Goal: Task Accomplishment & Management: Manage account settings

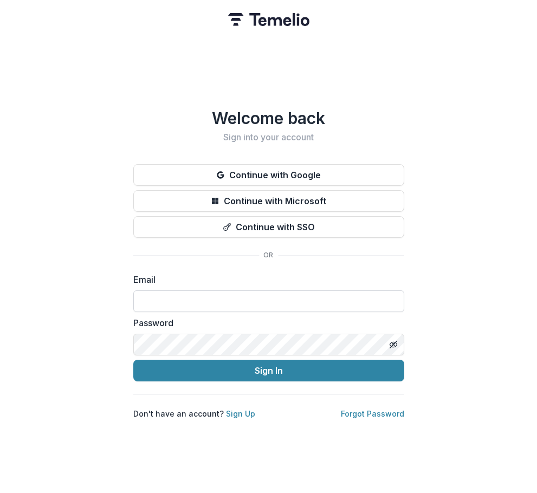
click at [264, 290] on input at bounding box center [268, 301] width 271 height 22
click at [285, 297] on input at bounding box center [268, 301] width 271 height 22
type input "**********"
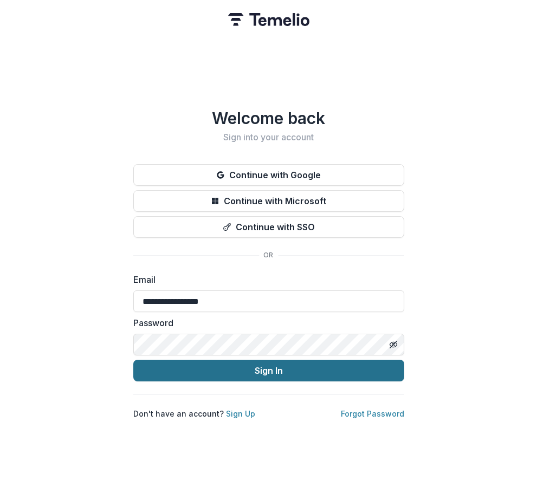
click at [285, 367] on button "Sign In" at bounding box center [268, 371] width 271 height 22
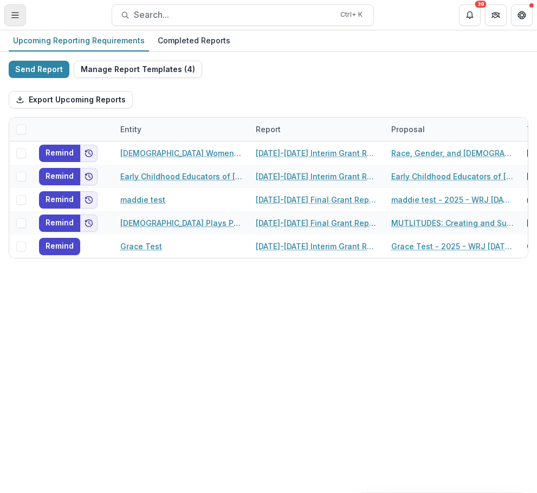
click at [17, 19] on button "Toggle Menu" at bounding box center [15, 15] width 22 height 22
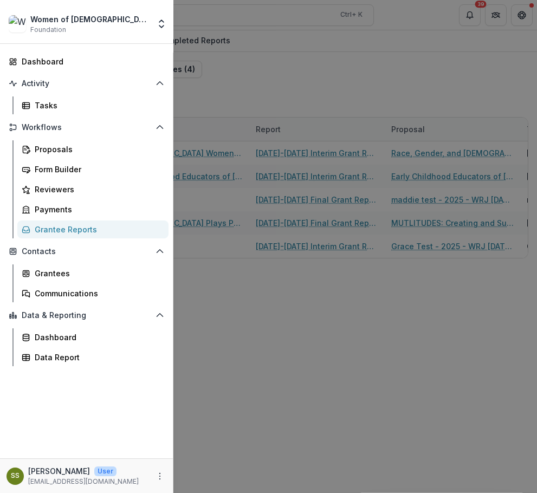
click at [240, 74] on div "Women of Reform [DEMOGRAPHIC_DATA] Foundation Foundations Women of Reform [DEMO…" at bounding box center [268, 246] width 537 height 493
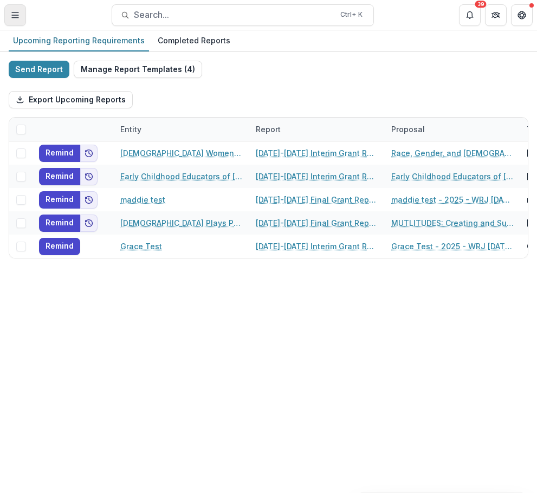
click at [23, 18] on button "Toggle Menu" at bounding box center [15, 15] width 22 height 22
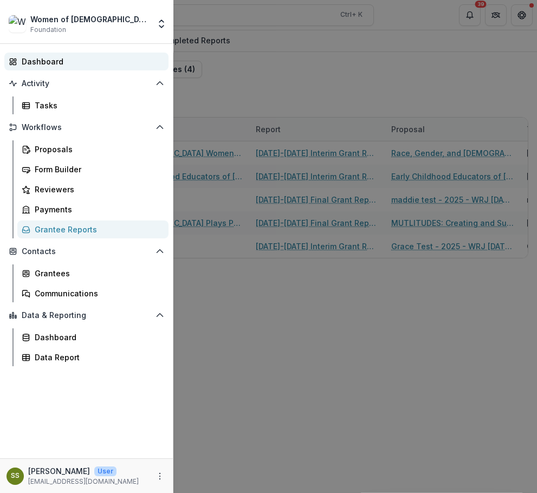
click at [73, 60] on div "Dashboard" at bounding box center [91, 61] width 138 height 11
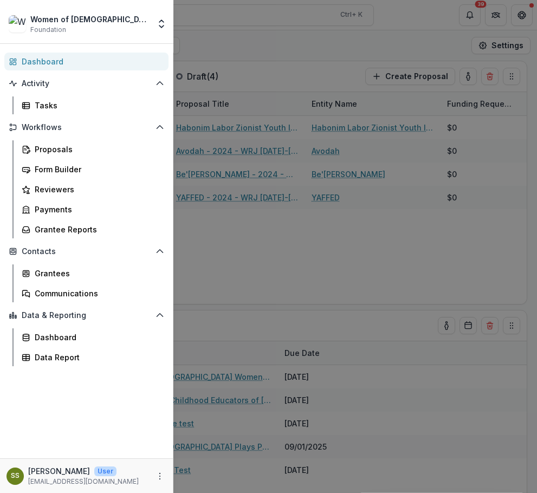
click at [182, 29] on div "Women of Reform [DEMOGRAPHIC_DATA] Foundation Foundations Women of Reform [DEMO…" at bounding box center [268, 246] width 537 height 493
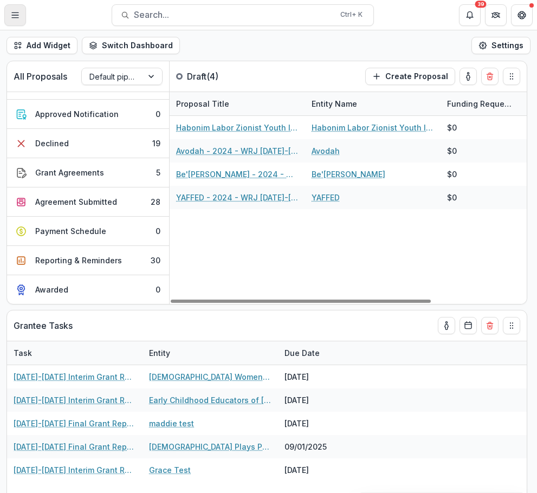
click at [19, 15] on button "Toggle Menu" at bounding box center [15, 15] width 22 height 22
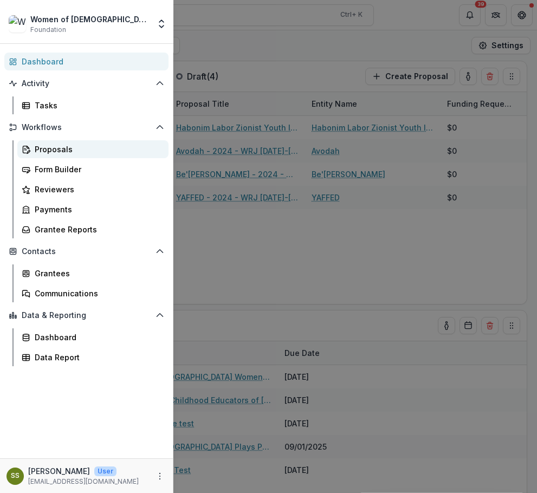
click at [96, 151] on div "Proposals" at bounding box center [97, 148] width 125 height 11
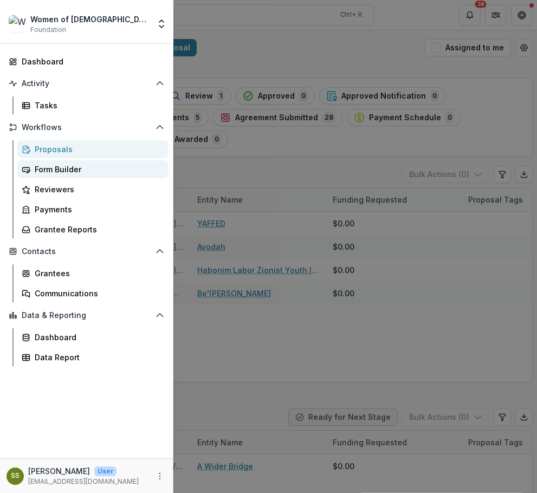
click at [80, 169] on div "Form Builder" at bounding box center [97, 169] width 125 height 11
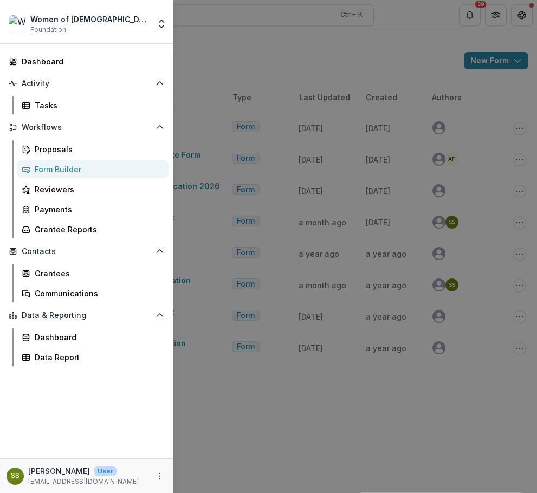
click at [223, 63] on div "Women of Reform [DEMOGRAPHIC_DATA] Foundation Foundations Women of Reform [DEMO…" at bounding box center [268, 246] width 537 height 493
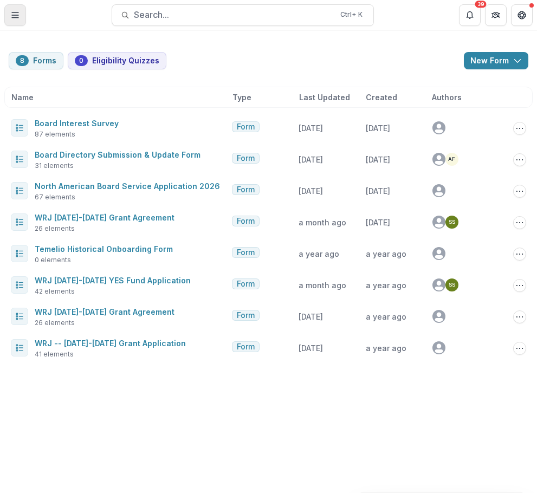
click at [17, 18] on icon "Toggle Menu" at bounding box center [15, 15] width 9 height 9
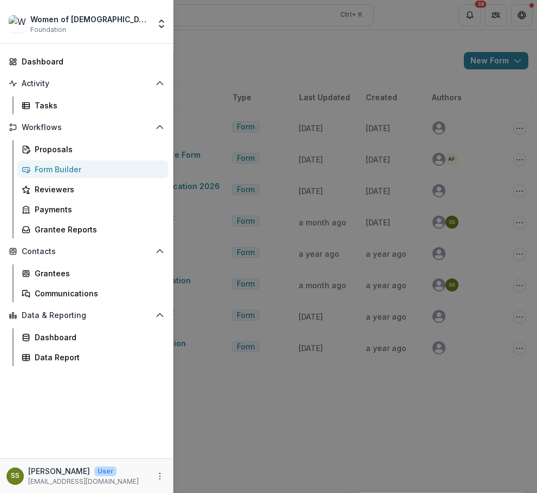
click at [288, 57] on div "Women of Reform [DEMOGRAPHIC_DATA] Foundation Foundations Women of Reform [DEMO…" at bounding box center [268, 246] width 537 height 493
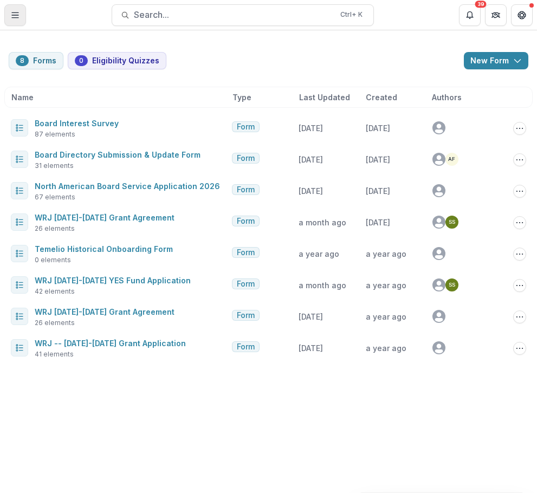
click at [14, 14] on icon "Toggle Menu" at bounding box center [15, 15] width 9 height 9
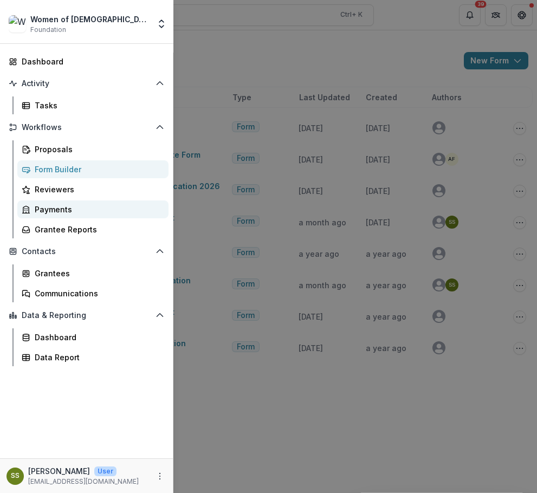
click at [94, 205] on div "Payments" at bounding box center [97, 209] width 125 height 11
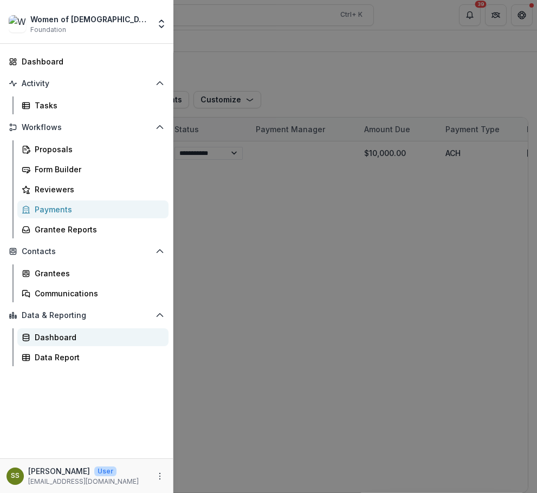
click at [98, 336] on div "Dashboard" at bounding box center [97, 336] width 125 height 11
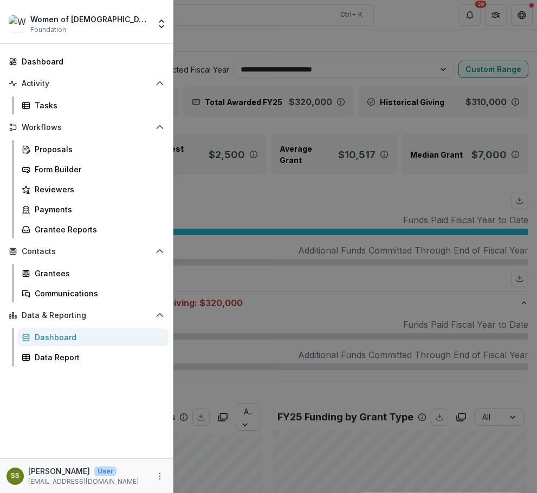
click at [236, 194] on div "Women of Reform [DEMOGRAPHIC_DATA] Foundation Foundations Women of Reform [DEMO…" at bounding box center [268, 246] width 537 height 493
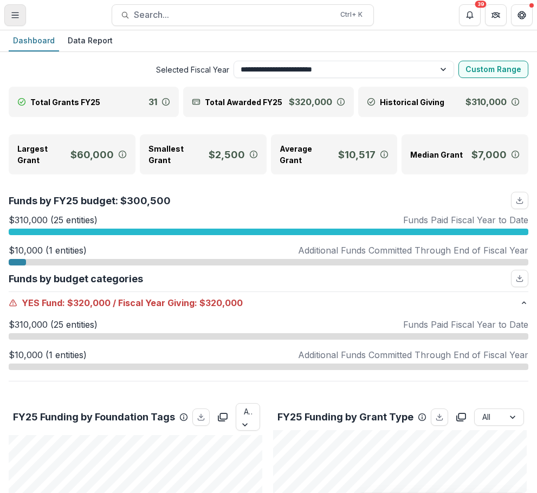
click at [16, 6] on button "Toggle Menu" at bounding box center [15, 15] width 22 height 22
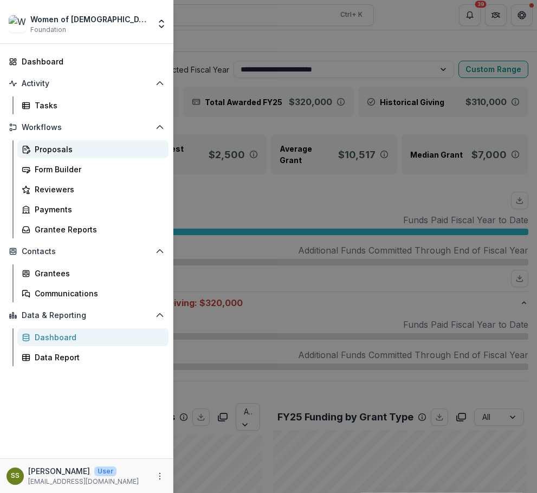
click at [62, 147] on div "Proposals" at bounding box center [97, 148] width 125 height 11
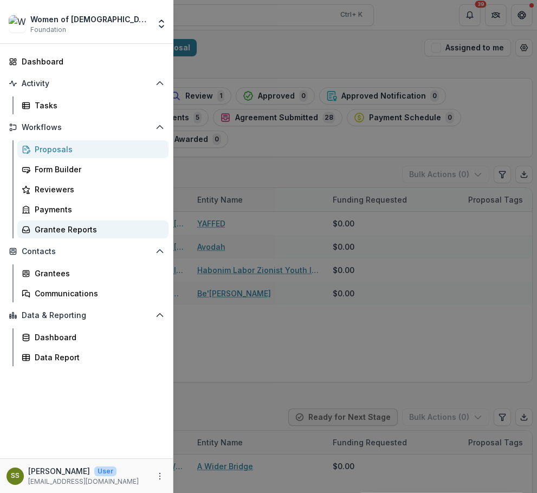
click at [103, 230] on div "Grantee Reports" at bounding box center [97, 229] width 125 height 11
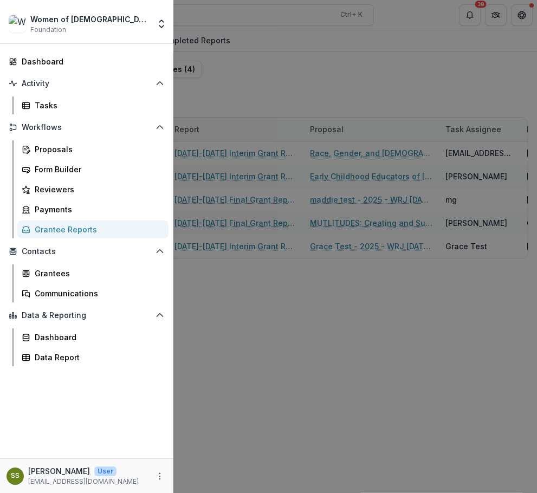
click at [253, 289] on div "Women of Reform [DEMOGRAPHIC_DATA] Foundation Foundations Women of Reform [DEMO…" at bounding box center [268, 246] width 537 height 493
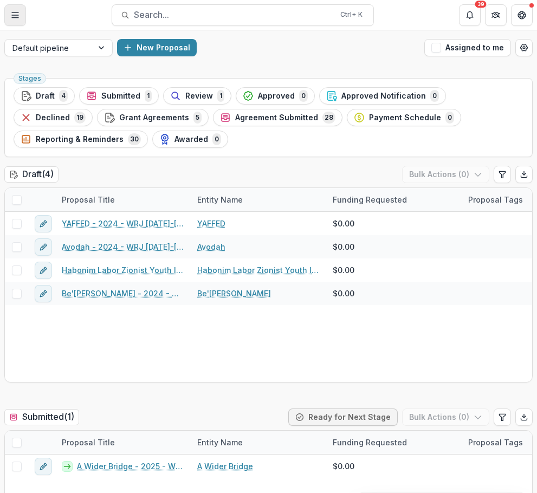
click at [9, 19] on button "Toggle Menu" at bounding box center [15, 15] width 22 height 22
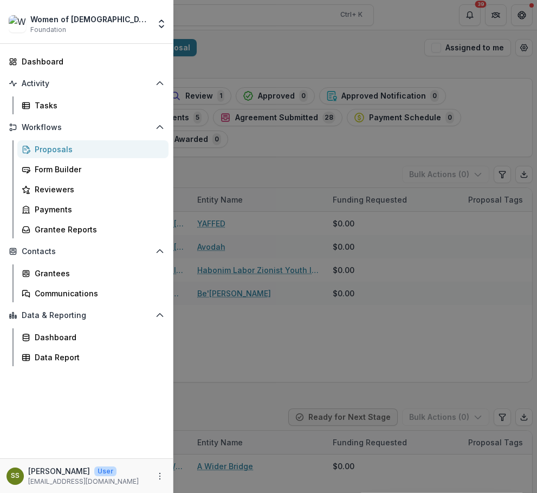
click at [22, 26] on img at bounding box center [17, 23] width 17 height 17
click at [521, 18] on div "Women of Reform [DEMOGRAPHIC_DATA] Foundation Foundations Women of Reform [DEMO…" at bounding box center [268, 246] width 537 height 493
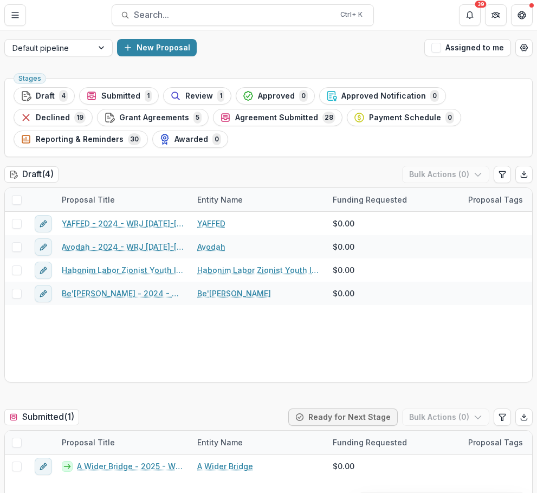
click at [521, 18] on icon "Get Help" at bounding box center [521, 15] width 9 height 9
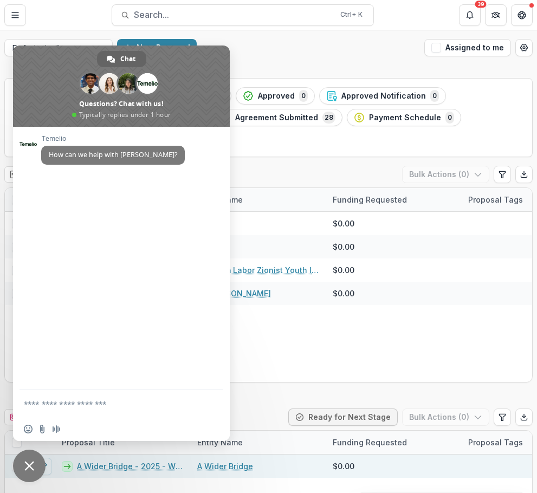
click at [25, 468] on span "Close chat" at bounding box center [29, 466] width 10 height 10
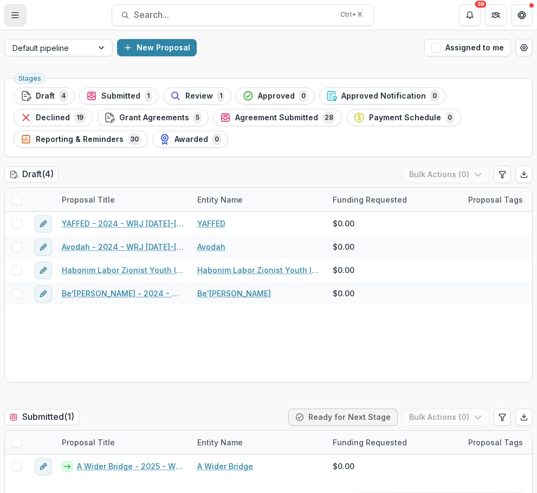
click at [22, 20] on button "Toggle Menu" at bounding box center [15, 15] width 22 height 22
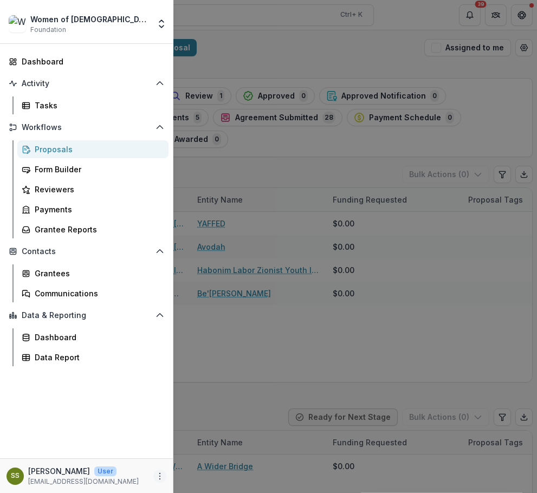
click at [159, 474] on icon "More" at bounding box center [159, 476] width 9 height 9
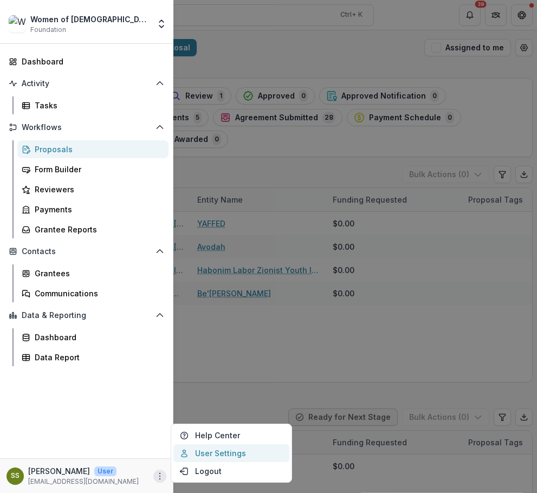
click at [236, 452] on link "User Settings" at bounding box center [231, 453] width 116 height 18
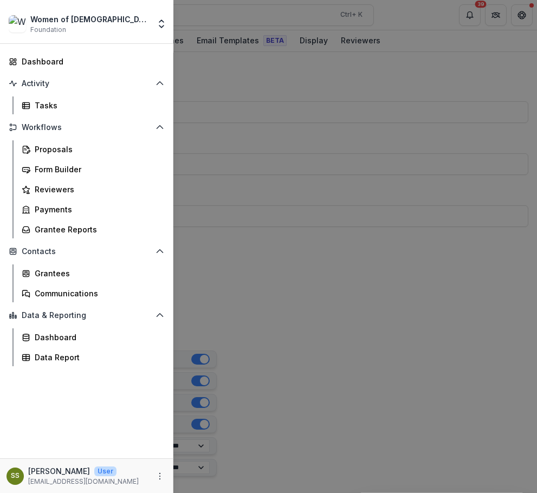
click at [217, 97] on div "Women of Reform [DEMOGRAPHIC_DATA] Foundation Foundations Women of Reform [DEMO…" at bounding box center [268, 246] width 537 height 493
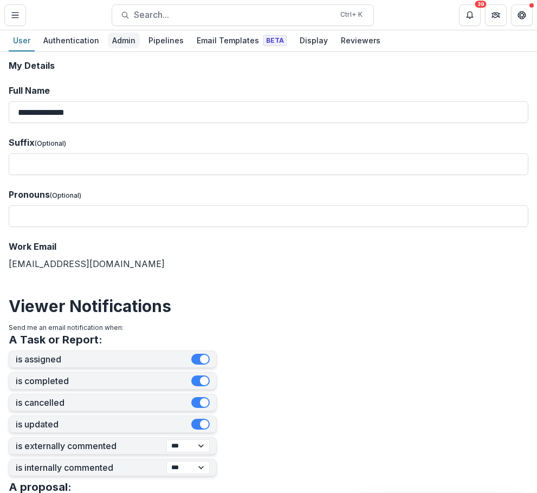
click at [123, 42] on div "Admin" at bounding box center [124, 40] width 32 height 16
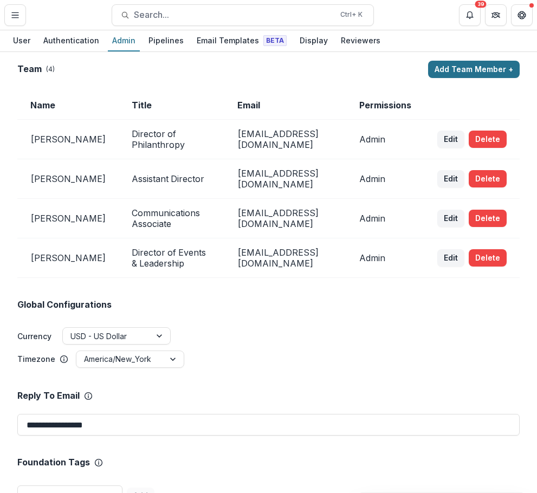
click at [475, 73] on button "Add Team Member +" at bounding box center [474, 69] width 92 height 17
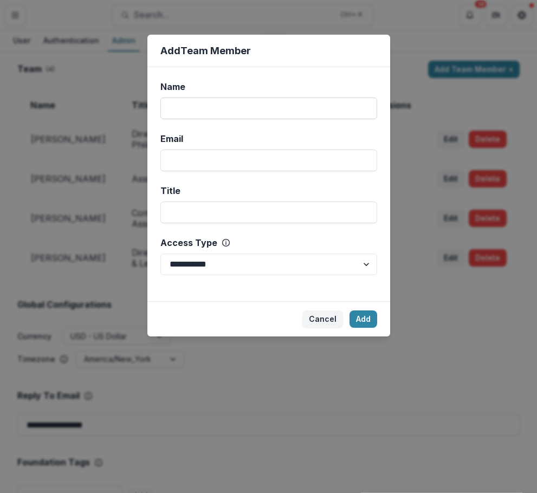
click at [259, 101] on input "Name" at bounding box center [268, 108] width 217 height 22
type input "**********"
click at [279, 276] on div "**********" at bounding box center [268, 184] width 243 height 234
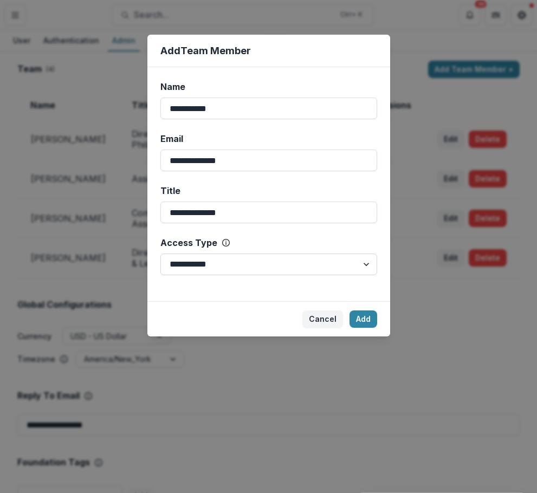
click at [281, 270] on select "**********" at bounding box center [268, 264] width 217 height 22
click at [370, 319] on button "Add" at bounding box center [363, 318] width 28 height 17
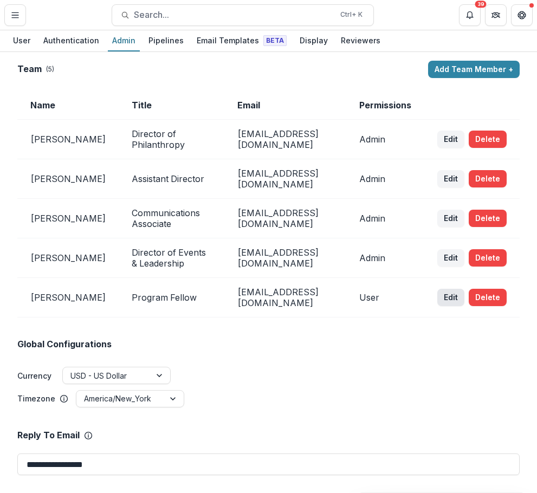
click at [449, 295] on button "Edit" at bounding box center [450, 297] width 27 height 17
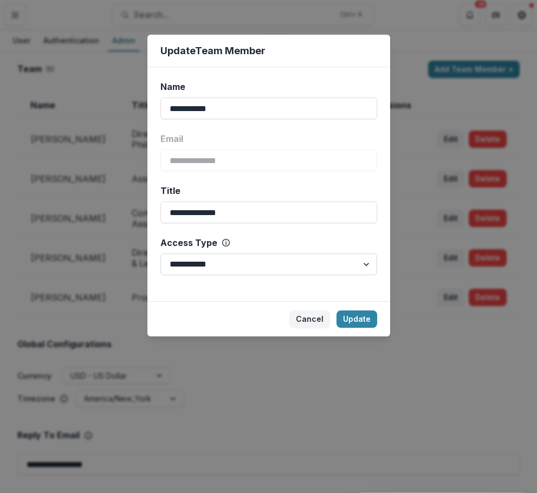
click at [202, 259] on select "**********" at bounding box center [268, 264] width 217 height 22
select select "*****"
click at [160, 253] on select "**********" at bounding box center [268, 264] width 217 height 22
click at [349, 315] on button "Update" at bounding box center [356, 318] width 41 height 17
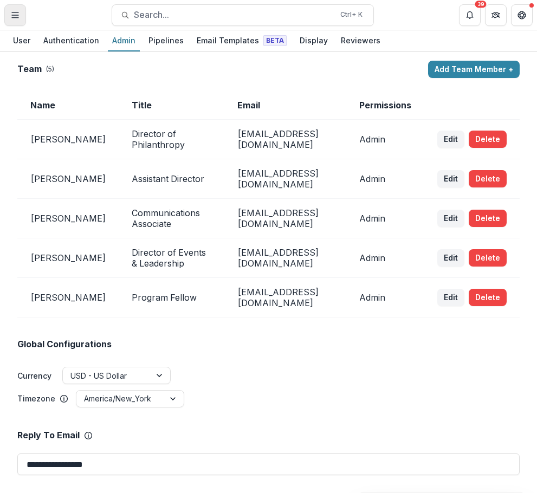
click at [24, 17] on button "Toggle Menu" at bounding box center [15, 15] width 22 height 22
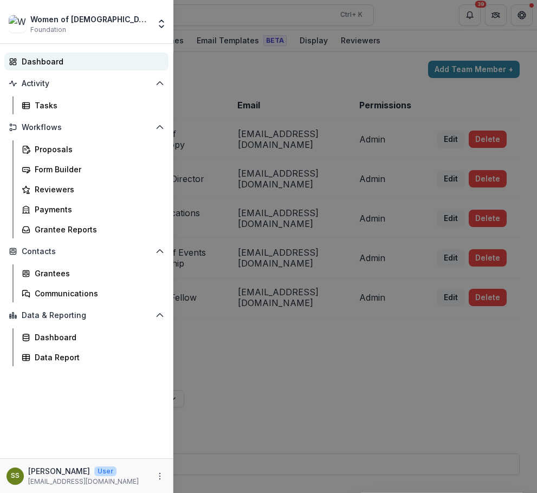
click at [42, 59] on div "Dashboard" at bounding box center [91, 61] width 138 height 11
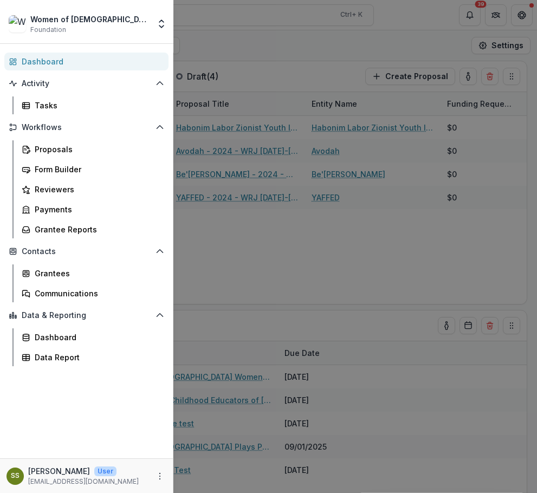
click at [286, 58] on div "Women of Reform [DEMOGRAPHIC_DATA] Foundation Foundations Women of Reform [DEMO…" at bounding box center [268, 246] width 537 height 493
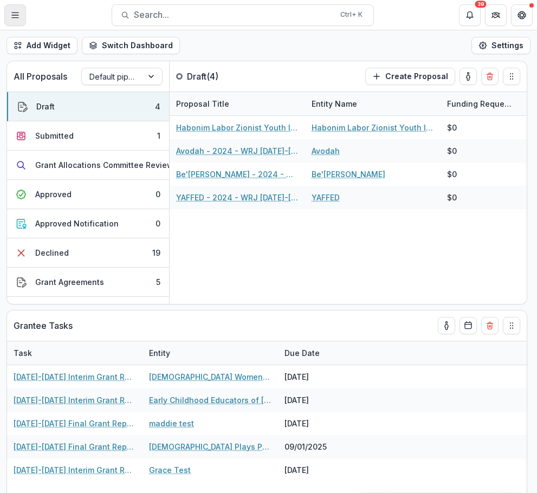
click at [22, 11] on button "Toggle Menu" at bounding box center [15, 15] width 22 height 22
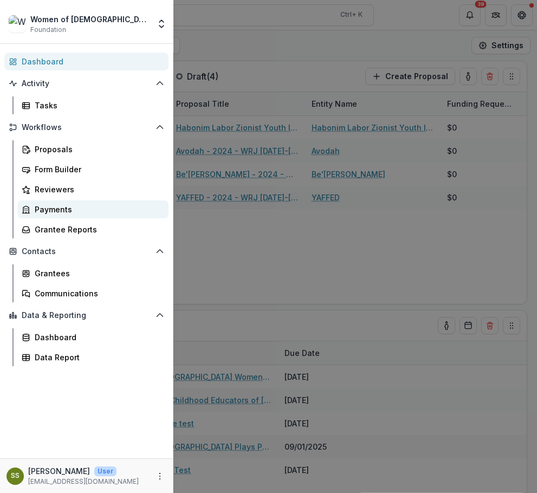
click at [88, 208] on div "Payments" at bounding box center [97, 209] width 125 height 11
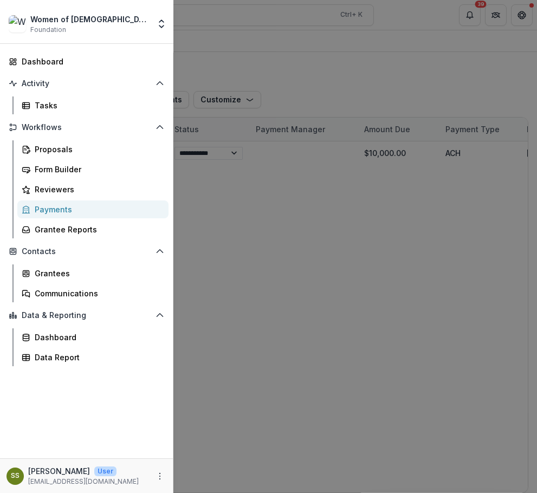
click at [204, 26] on div "Women of Reform [DEMOGRAPHIC_DATA] Foundation Foundations Women of Reform [DEMO…" at bounding box center [268, 246] width 537 height 493
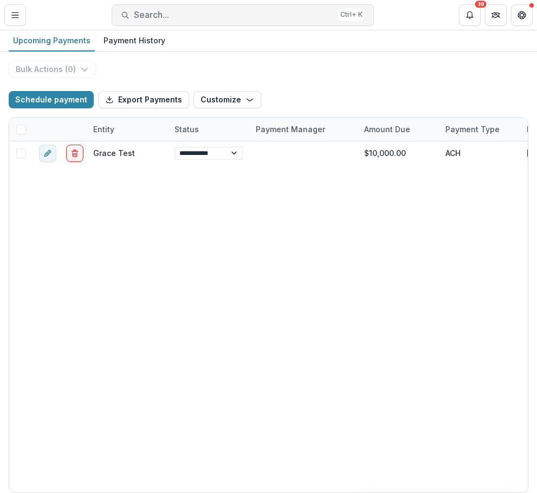
click at [162, 17] on span "Search..." at bounding box center [234, 15] width 200 height 10
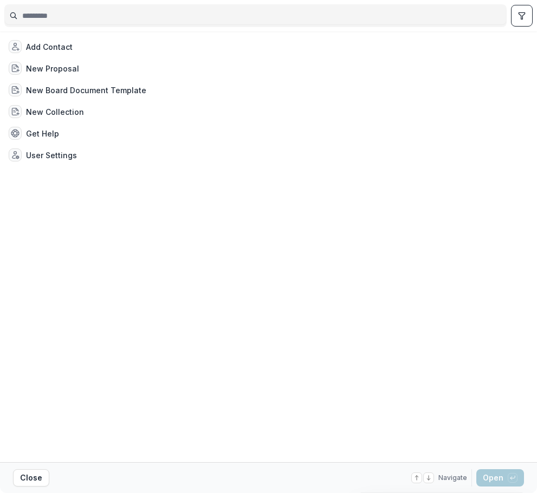
click at [162, 17] on input at bounding box center [255, 15] width 501 height 17
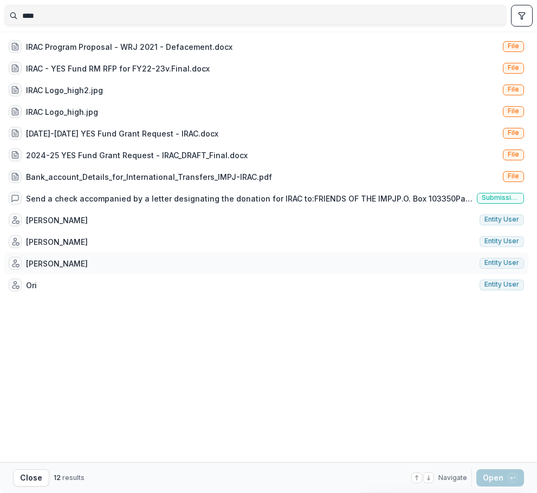
click at [127, 266] on div "[PERSON_NAME] Entity user" at bounding box center [266, 263] width 524 height 22
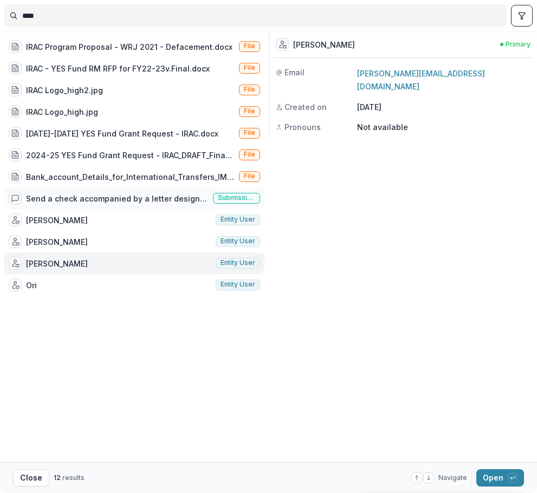
click at [127, 195] on div "Send a check accompanied by a letter designating the donation for IRAC to:FRIEN…" at bounding box center [117, 198] width 182 height 11
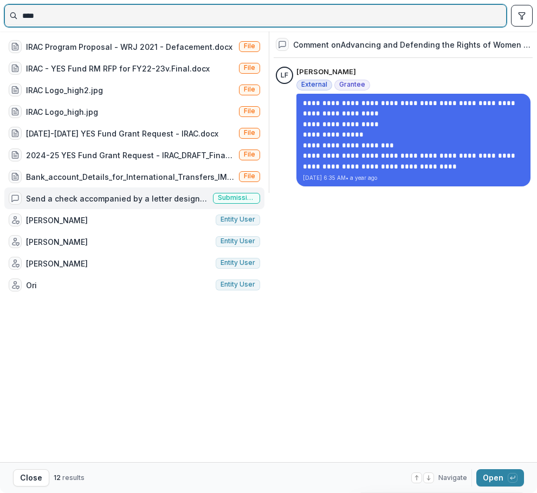
click at [66, 15] on input "****" at bounding box center [255, 15] width 501 height 17
type input "*"
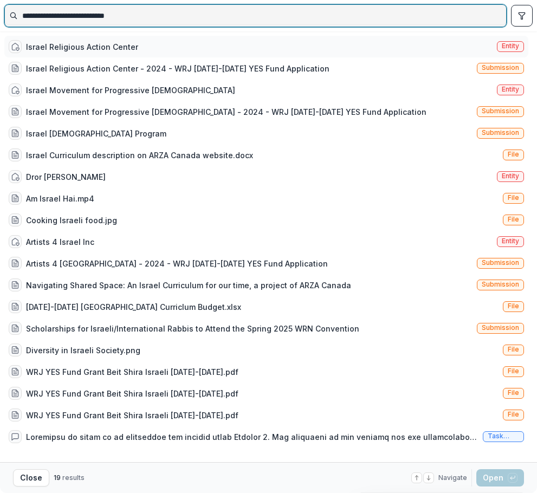
type input "**********"
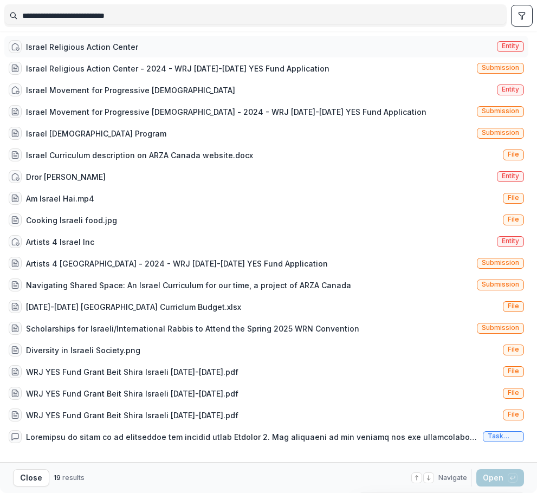
click at [184, 51] on div "Israel Religious Action Center Entity" at bounding box center [266, 47] width 524 height 22
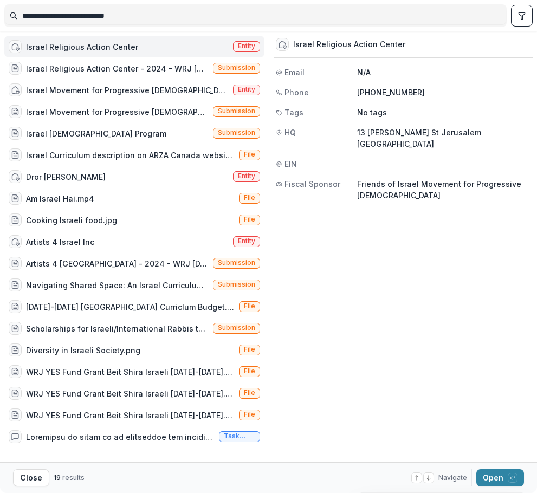
click at [184, 51] on div "Israel Religious Action Center Entity" at bounding box center [134, 47] width 260 height 22
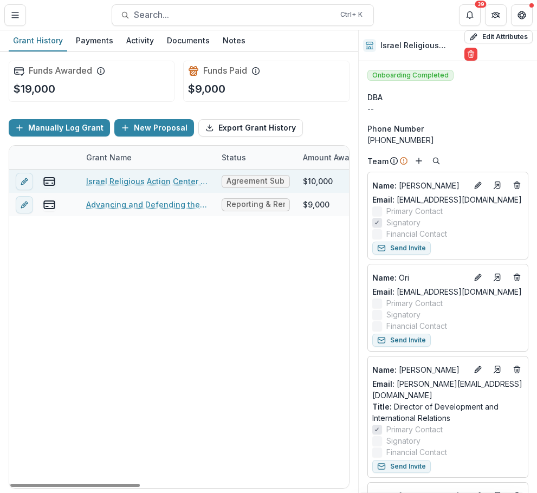
click at [243, 185] on span "Agreement Submitted" at bounding box center [255, 181] width 58 height 9
click at [254, 177] on span "Agreement Submitted" at bounding box center [255, 181] width 58 height 9
click at [49, 182] on icon "view-payments" at bounding box center [49, 181] width 13 height 13
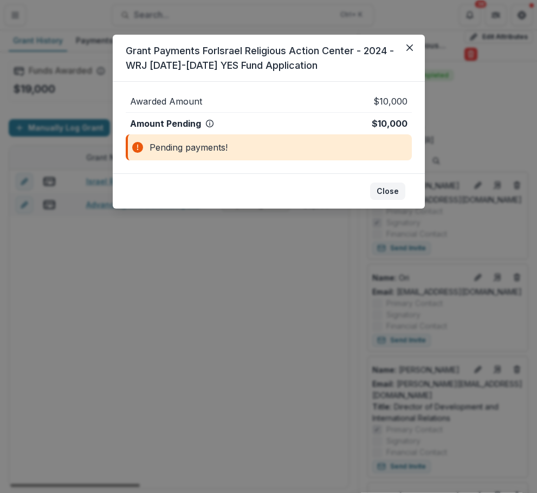
click at [388, 189] on button "Close" at bounding box center [387, 190] width 35 height 17
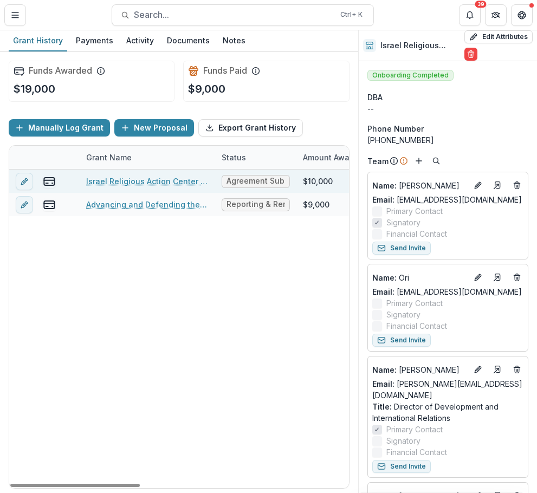
click at [274, 179] on span "Agreement Submitted" at bounding box center [255, 181] width 58 height 9
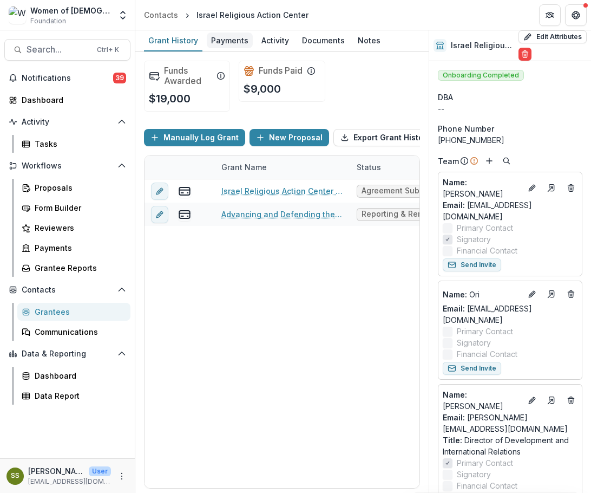
click at [238, 41] on div "Payments" at bounding box center [230, 40] width 46 height 16
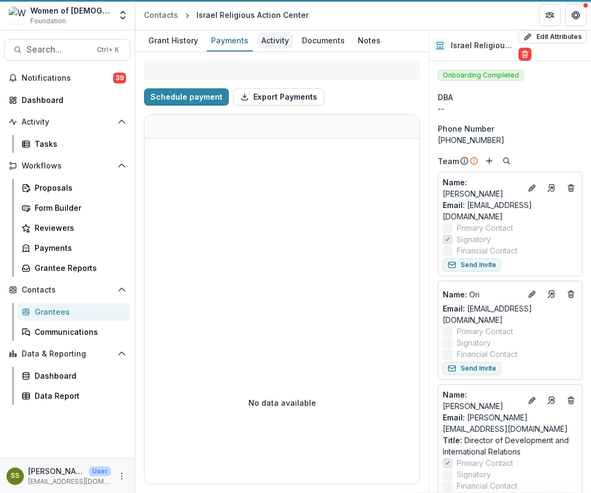
select select "****"
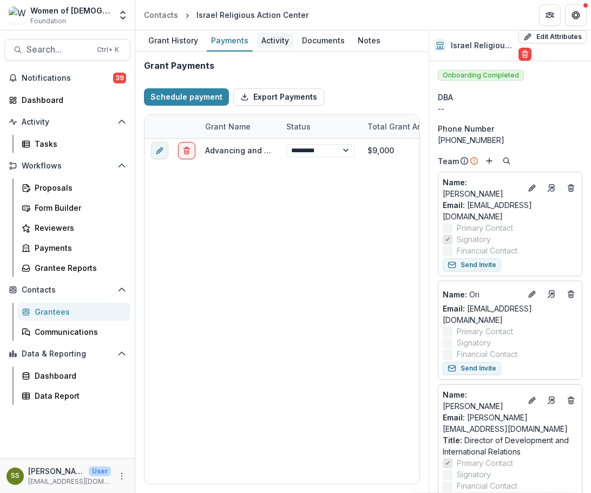
click at [265, 41] on div "Activity" at bounding box center [275, 40] width 36 height 16
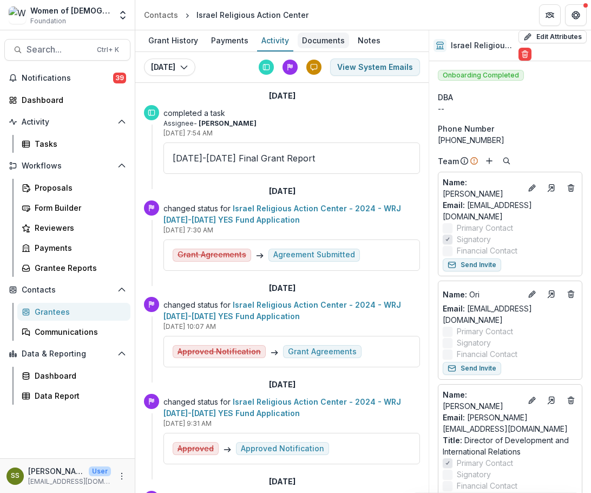
click at [335, 41] on div "Documents" at bounding box center [323, 40] width 51 height 16
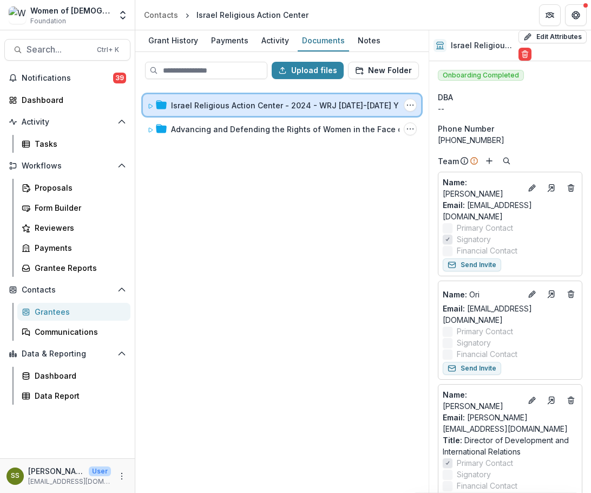
click at [154, 106] on div at bounding box center [156, 105] width 19 height 11
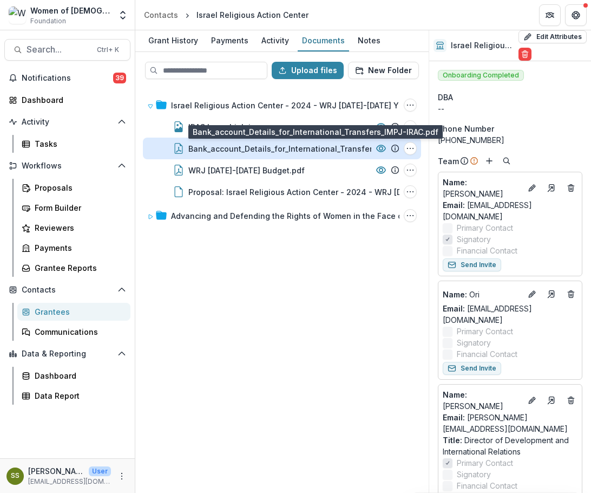
click at [258, 148] on div "Bank_account_Details_for_International_Transfers_IMPJ-IRAC.pdf" at bounding box center [311, 148] width 246 height 11
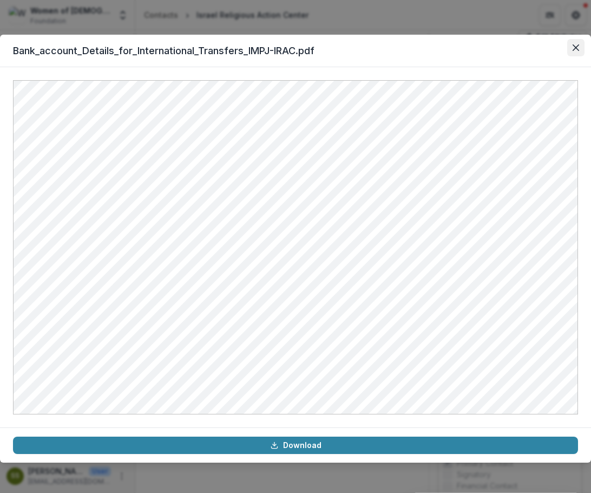
click at [536, 45] on button "Close" at bounding box center [575, 47] width 17 height 17
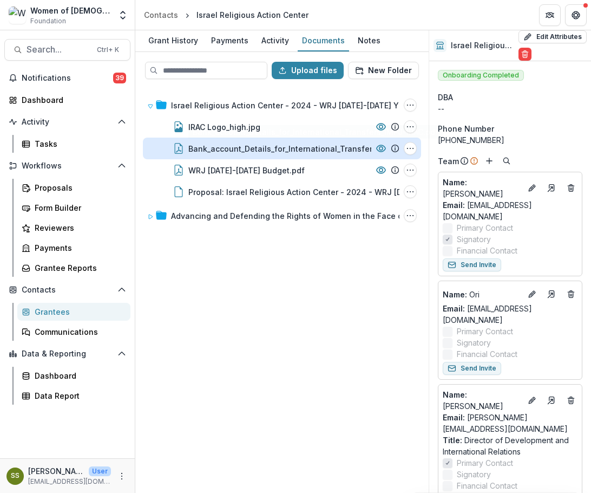
click at [211, 148] on div "Bank_account_Details_for_International_Transfers_IMPJ-IRAC.pdf" at bounding box center [311, 148] width 246 height 11
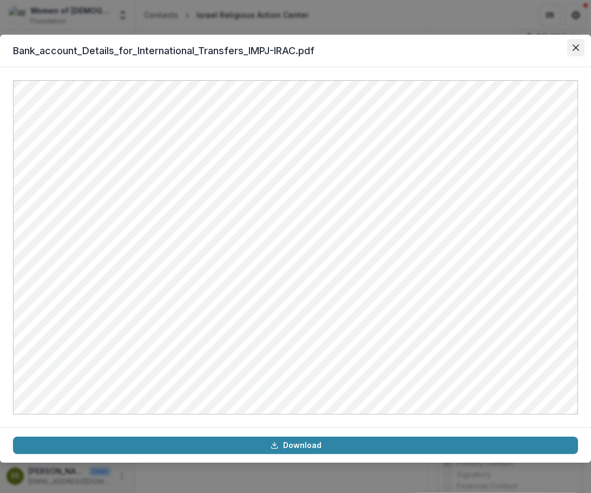
click at [536, 47] on button "Close" at bounding box center [575, 47] width 17 height 17
